Goal: Navigation & Orientation: Find specific page/section

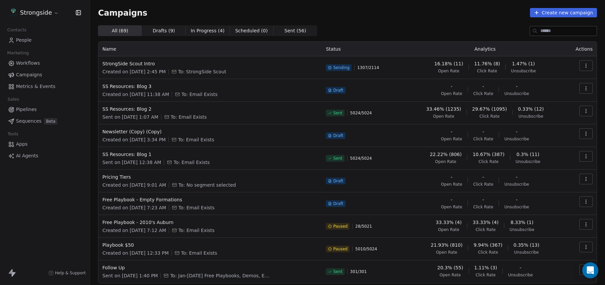
click at [26, 76] on span "Campaigns" at bounding box center [29, 74] width 26 height 7
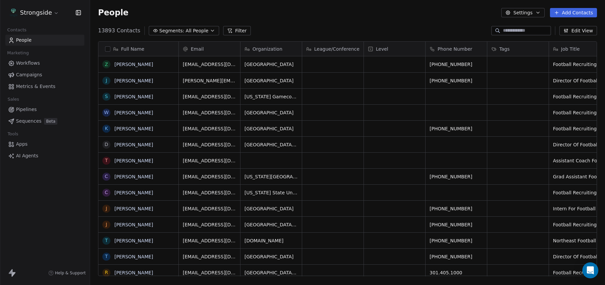
scroll to position [251, 515]
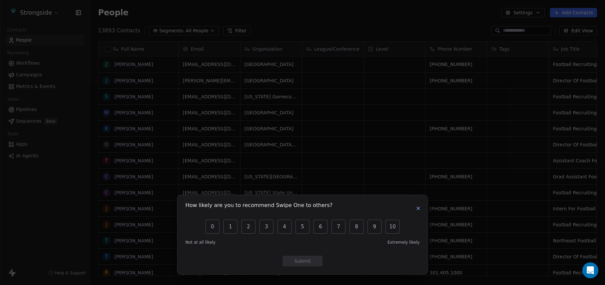
click at [419, 209] on icon "button" at bounding box center [417, 208] width 5 height 5
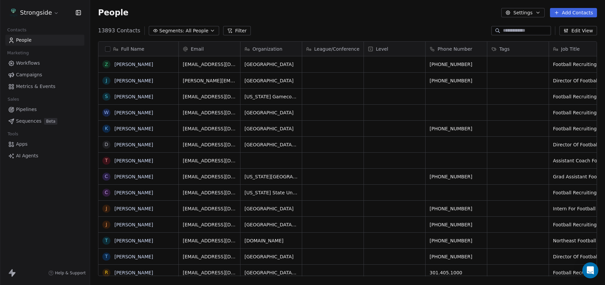
click at [23, 76] on span "Campaigns" at bounding box center [29, 74] width 26 height 7
